Goal: Information Seeking & Learning: Learn about a topic

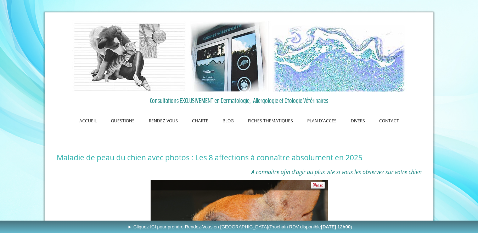
drag, startPoint x: 408, startPoint y: 198, endPoint x: 408, endPoint y: 206, distance: 8.2
drag, startPoint x: 288, startPoint y: 190, endPoint x: 285, endPoint y: 219, distance: 29.2
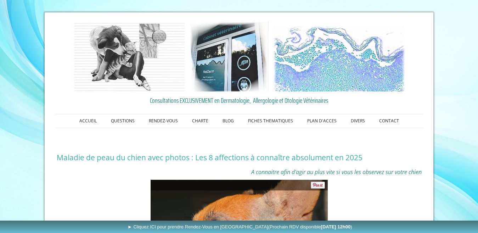
drag, startPoint x: 191, startPoint y: 192, endPoint x: 233, endPoint y: 207, distance: 43.5
drag, startPoint x: 236, startPoint y: 205, endPoint x: 227, endPoint y: 192, distance: 15.2
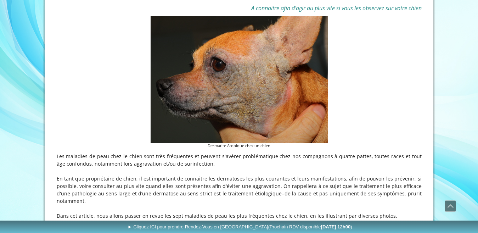
scroll to position [230, 0]
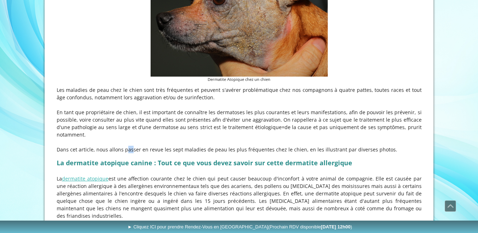
drag, startPoint x: 120, startPoint y: 144, endPoint x: 118, endPoint y: 139, distance: 5.2
click at [112, 146] on p "Dans cet article, nous allons passer en revue les sept maladies de peau les plu…" at bounding box center [239, 149] width 365 height 7
click at [101, 158] on strong "La dermatite atopique canine : Tout ce que vous devez savoir sur cette dermatit…" at bounding box center [205, 162] width 296 height 9
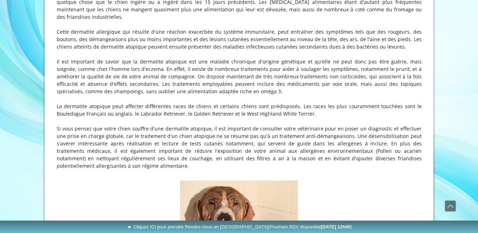
scroll to position [434, 0]
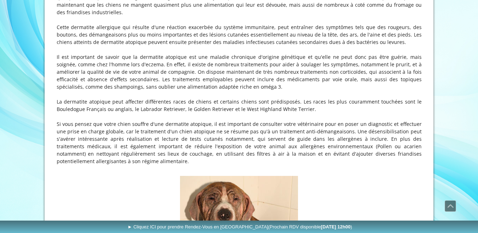
click at [74, 120] on p "Si vous pensez que votre chien souffre d'une dermatite atopique, il est importa…" at bounding box center [239, 142] width 365 height 45
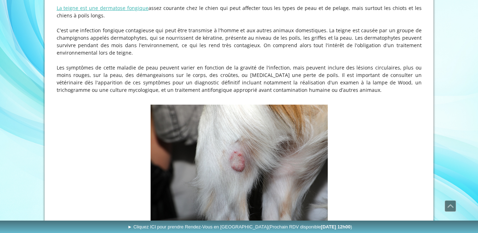
scroll to position [1323, 0]
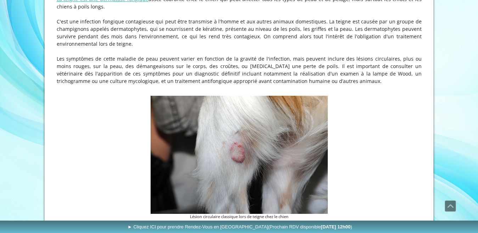
click at [471, 129] on div "ACCUEIL QUESTIONS RENDEZ-VOUS Les Rendez-Vous au Cabinet VetDerm Les Rendez-Vou…" at bounding box center [239, 72] width 478 height 2790
click at [474, 128] on div "ACCUEIL QUESTIONS RENDEZ-VOUS Les Rendez-Vous au Cabinet VetDerm Les Rendez-Vou…" at bounding box center [239, 72] width 478 height 2790
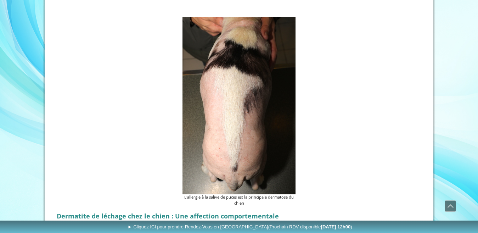
scroll to position [1424, 0]
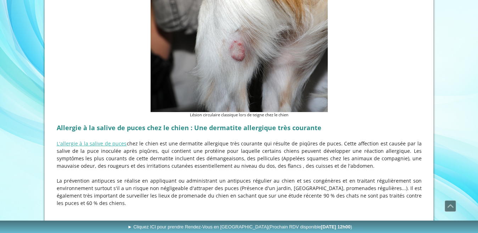
drag, startPoint x: 484, startPoint y: 154, endPoint x: 400, endPoint y: 158, distance: 83.4
click at [400, 158] on div "A connaitre afin d'agir au plus vite si vous les observez sur votre chien Derma…" at bounding box center [239, 0] width 369 height 2522
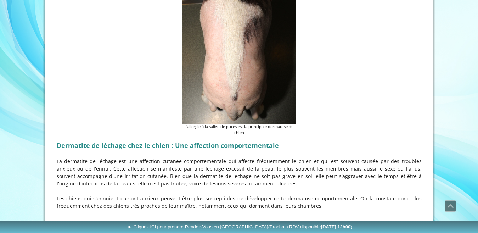
scroll to position [1774, 0]
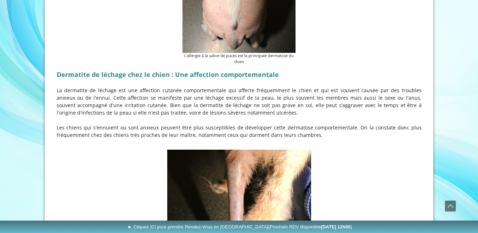
drag, startPoint x: 482, startPoint y: 163, endPoint x: 409, endPoint y: 24, distance: 156.7
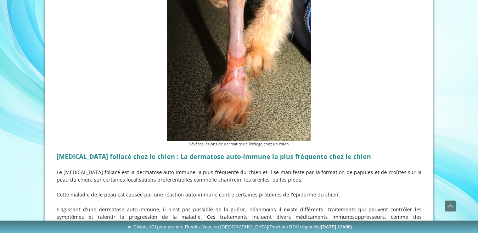
scroll to position [1964, 0]
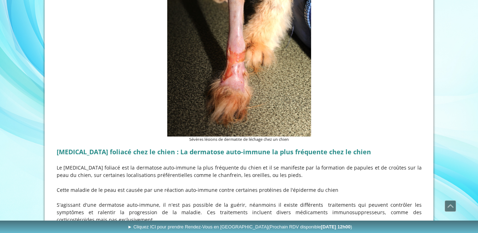
drag, startPoint x: 484, startPoint y: 171, endPoint x: 364, endPoint y: 159, distance: 120.4
click at [364, 179] on p at bounding box center [239, 182] width 365 height 7
drag, startPoint x: 482, startPoint y: 185, endPoint x: 346, endPoint y: 183, distance: 136.1
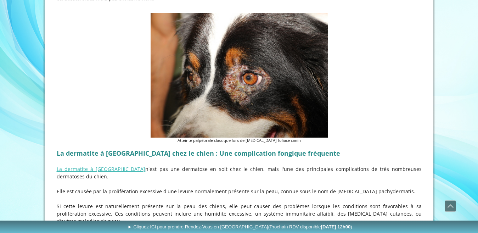
scroll to position [2194, 0]
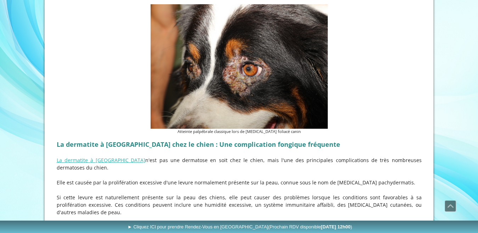
drag, startPoint x: 478, startPoint y: 196, endPoint x: 382, endPoint y: 41, distance: 181.8
click at [382, 41] on figure "Atteinte palpébrale classique lors de [MEDICAL_DATA] foliacé canin" at bounding box center [239, 69] width 365 height 130
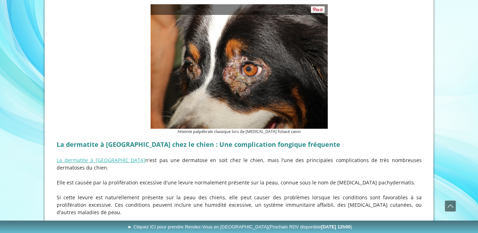
drag, startPoint x: 382, startPoint y: 41, endPoint x: 357, endPoint y: 95, distance: 59.5
click at [357, 95] on figure "Atteinte palpébrale classique lors de [MEDICAL_DATA] foliacé canin" at bounding box center [239, 69] width 365 height 130
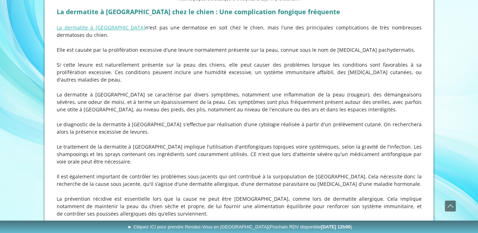
scroll to position [469, 0]
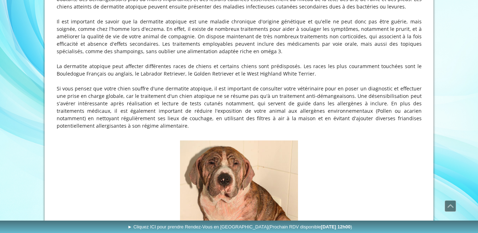
drag, startPoint x: 478, startPoint y: 193, endPoint x: 469, endPoint y: 44, distance: 149.2
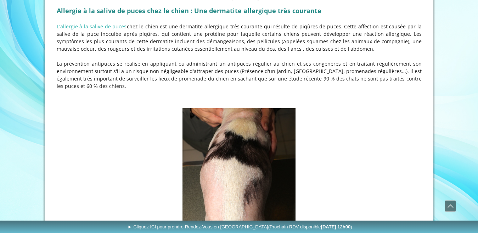
scroll to position [1546, 0]
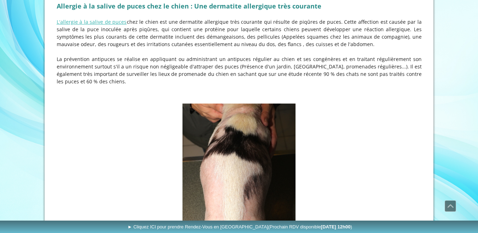
drag, startPoint x: 468, startPoint y: 141, endPoint x: 329, endPoint y: 32, distance: 177.2
click at [329, 48] on p at bounding box center [239, 51] width 365 height 7
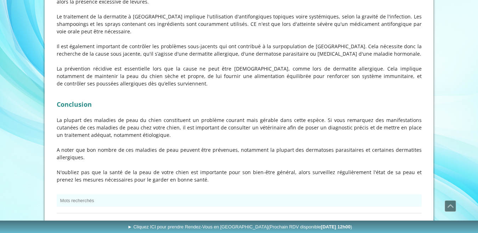
scroll to position [2522, 0]
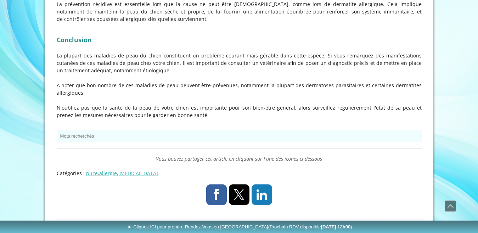
click at [213, 184] on link at bounding box center [216, 194] width 21 height 21
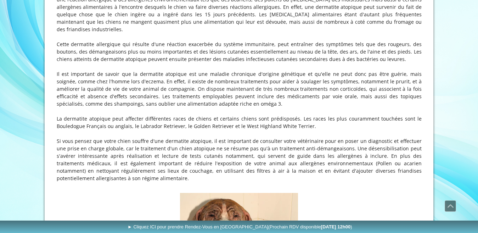
scroll to position [0, 0]
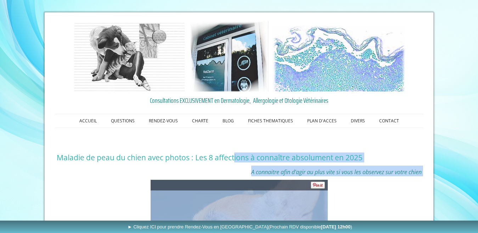
drag, startPoint x: 235, startPoint y: 158, endPoint x: 450, endPoint y: 196, distance: 218.4
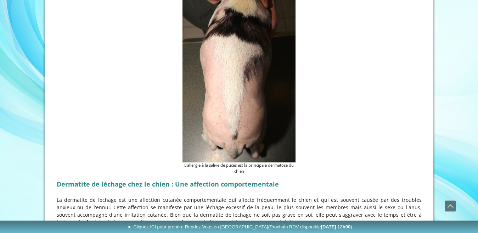
scroll to position [1293, 0]
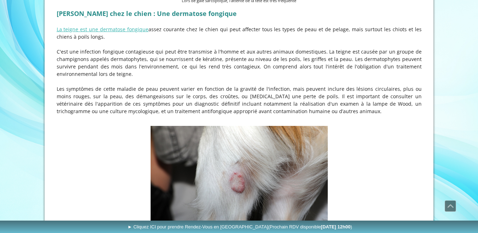
drag, startPoint x: 481, startPoint y: 149, endPoint x: 354, endPoint y: 132, distance: 128.4
click at [354, 132] on div "A connaitre afin d'agir au plus vite si vous les observez sur votre chien Derma…" at bounding box center [239, 132] width 369 height 2522
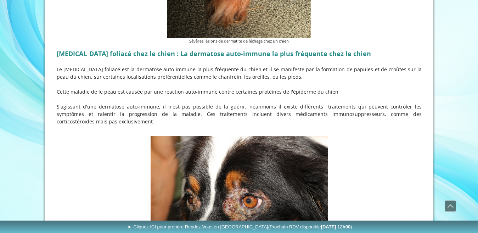
scroll to position [2080, 0]
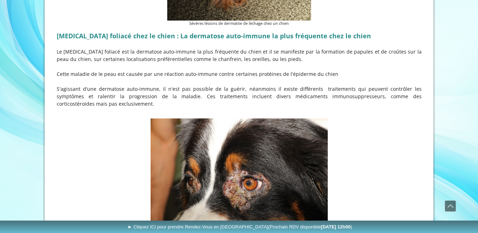
drag, startPoint x: 478, startPoint y: 188, endPoint x: 356, endPoint y: 184, distance: 121.7
click at [356, 184] on figure "Atteinte palpébrale classique lors de [MEDICAL_DATA] foliacé canin" at bounding box center [239, 183] width 365 height 130
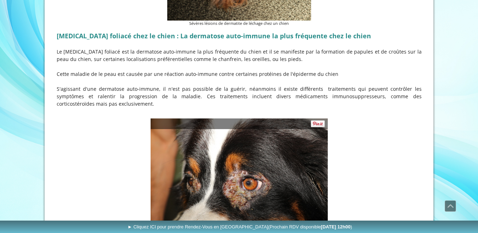
click at [234, 174] on img at bounding box center [239, 180] width 177 height 124
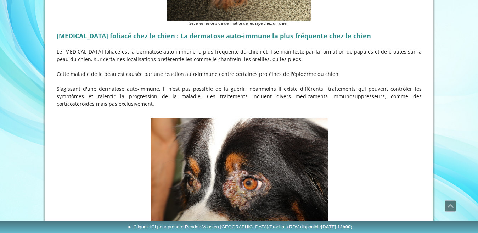
scroll to position [2138, 0]
